Goal: Information Seeking & Learning: Learn about a topic

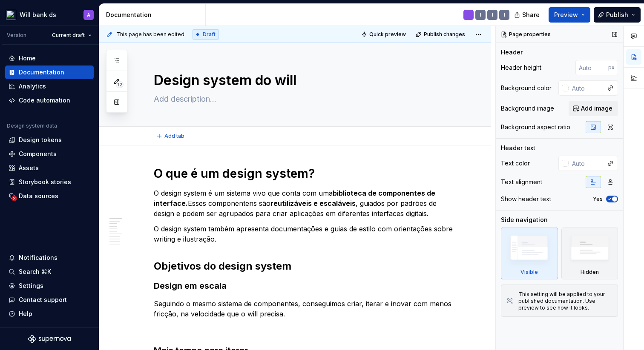
type textarea "*"
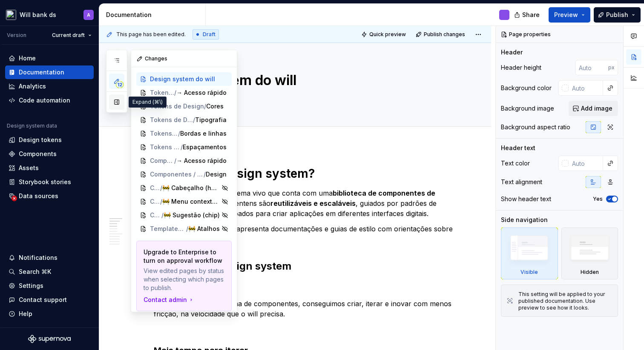
click at [117, 100] on button "button" at bounding box center [116, 101] width 15 height 15
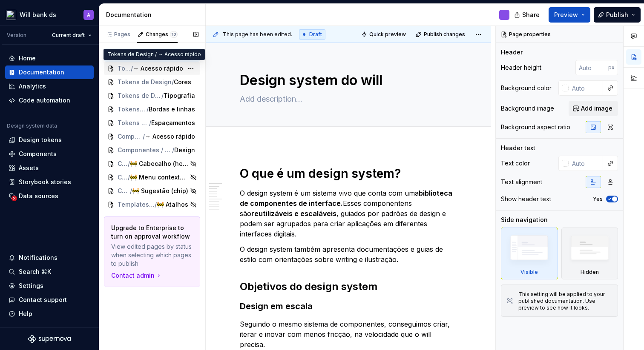
click at [134, 65] on span "→ Acesso rápido" at bounding box center [158, 68] width 50 height 9
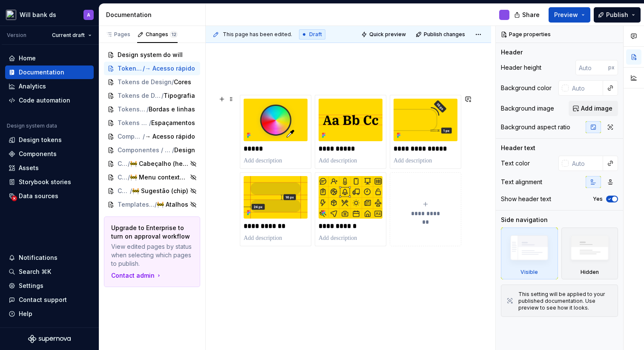
scroll to position [123, 0]
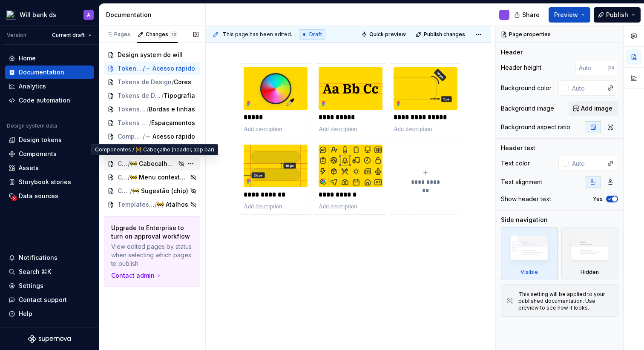
click at [141, 162] on span "🚧 Cabeçalho (header, app bar)" at bounding box center [153, 164] width 46 height 9
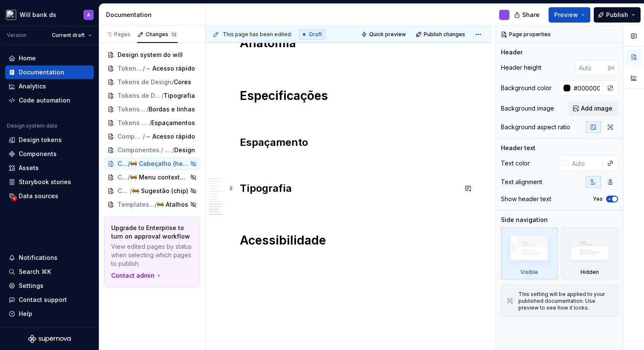
scroll to position [808, 0]
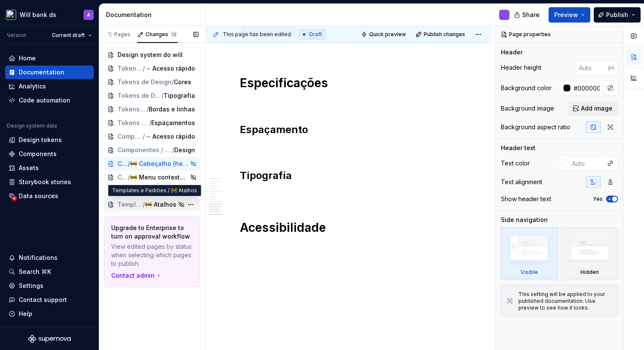
click at [145, 203] on span "/" at bounding box center [144, 204] width 2 height 9
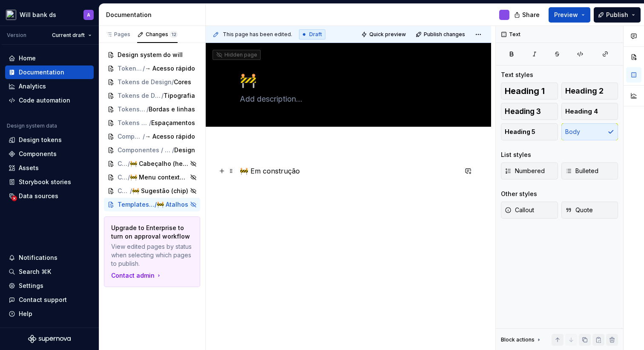
click at [418, 173] on p "🚧 Em construção" at bounding box center [348, 171] width 217 height 10
click at [220, 182] on html "Will bank ds A Version Current draft Home Documentation Analytics Code automati…" at bounding box center [322, 175] width 644 height 350
click at [122, 31] on div "Pages" at bounding box center [118, 34] width 25 height 7
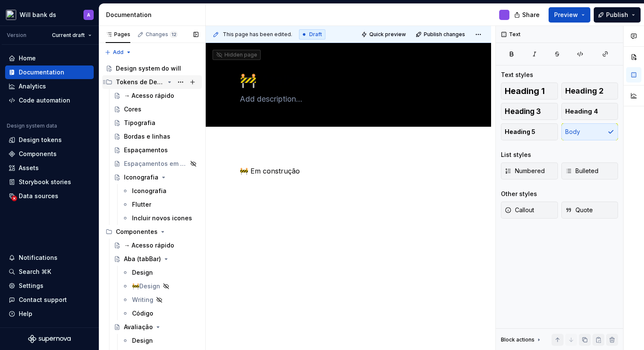
click at [171, 81] on icon "Page tree" at bounding box center [169, 82] width 7 height 7
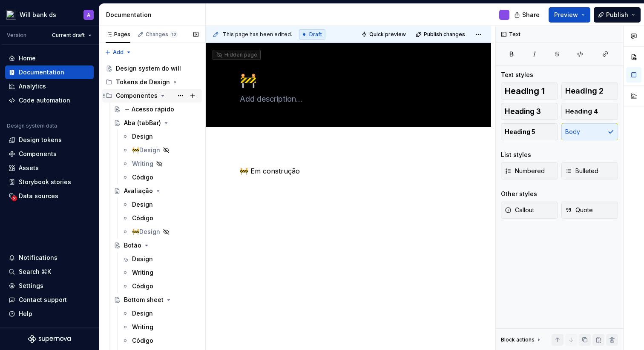
click at [162, 96] on icon "Page tree" at bounding box center [163, 95] width 2 height 1
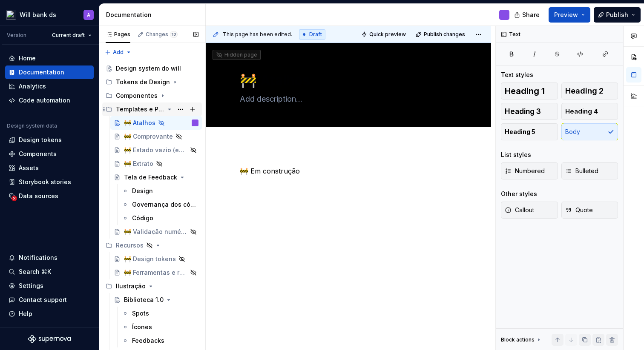
click at [170, 109] on icon "Page tree" at bounding box center [170, 109] width 2 height 1
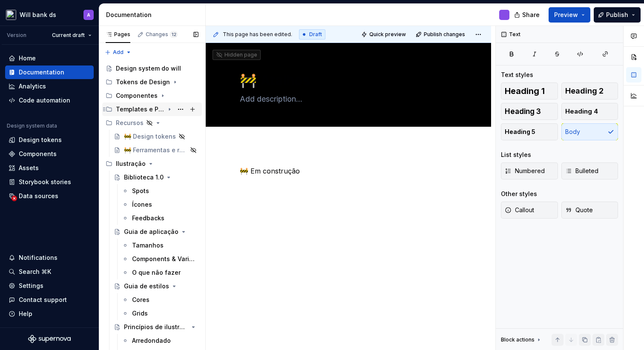
click at [170, 109] on icon "Page tree" at bounding box center [169, 110] width 1 height 2
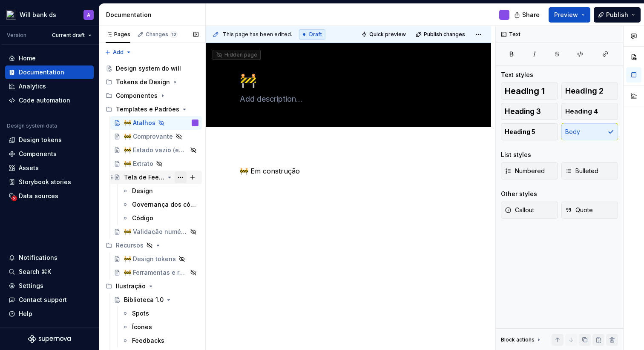
click at [181, 176] on button "Page tree" at bounding box center [181, 178] width 12 height 12
click at [172, 176] on div "Pages Changes 12 Add Accessibility guide for tree Page tree. Navigate the tree …" at bounding box center [152, 190] width 106 height 328
click at [168, 175] on icon "Page tree" at bounding box center [169, 177] width 7 height 7
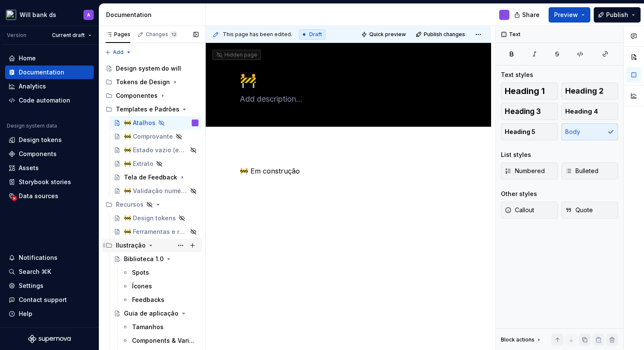
click at [147, 246] on icon "Page tree" at bounding box center [150, 245] width 7 height 7
click at [141, 254] on div "Writing" at bounding box center [157, 259] width 83 height 12
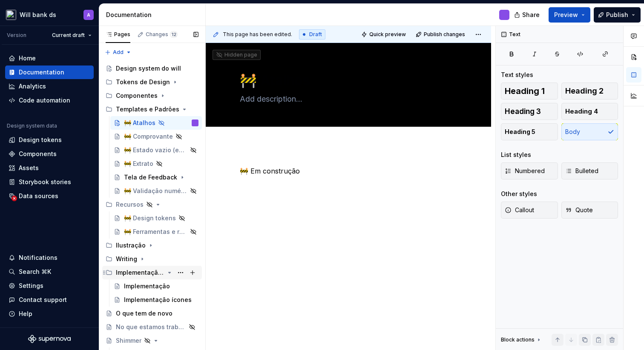
click at [169, 273] on icon "Page tree" at bounding box center [170, 272] width 2 height 1
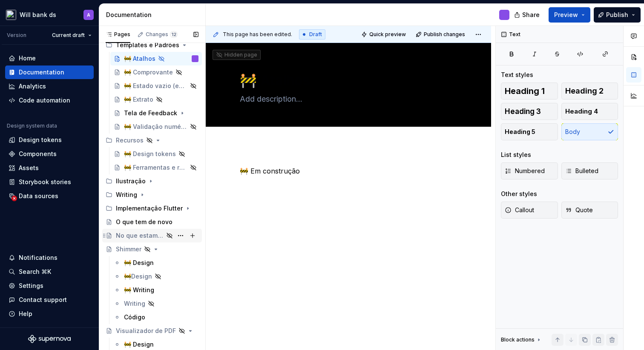
scroll to position [69, 0]
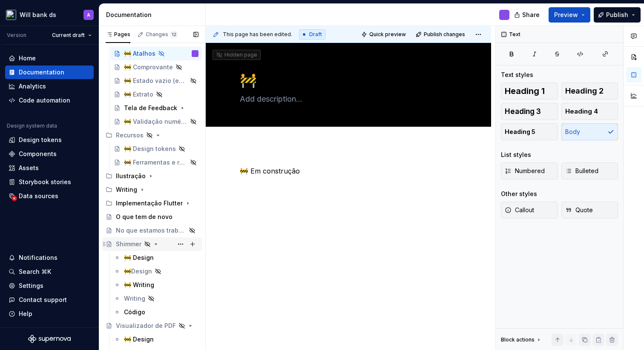
click at [154, 245] on icon "Page tree" at bounding box center [155, 244] width 7 height 7
click at [170, 260] on icon "Page tree" at bounding box center [169, 258] width 7 height 7
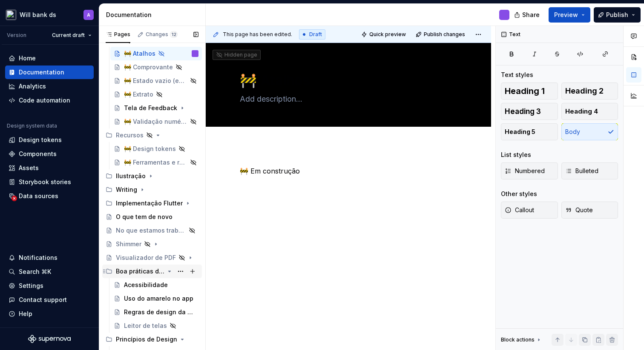
click at [168, 270] on icon "Page tree" at bounding box center [169, 271] width 7 height 7
click at [172, 286] on icon "Page tree" at bounding box center [169, 285] width 7 height 7
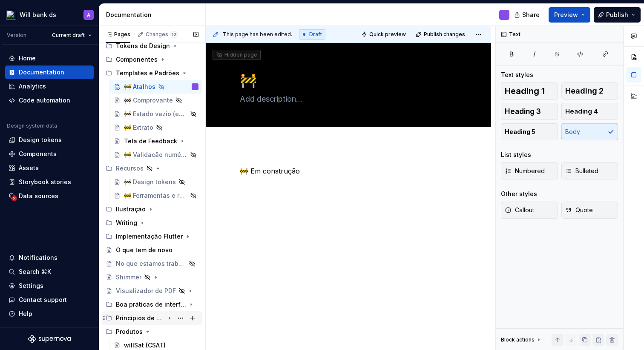
scroll to position [36, 0]
type textarea "*"
